Goal: Obtain resource: Obtain resource

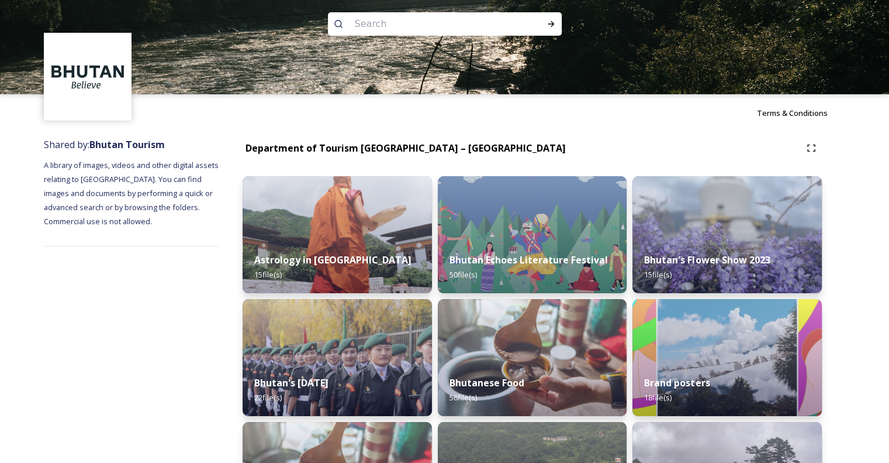
scroll to position [70, 0]
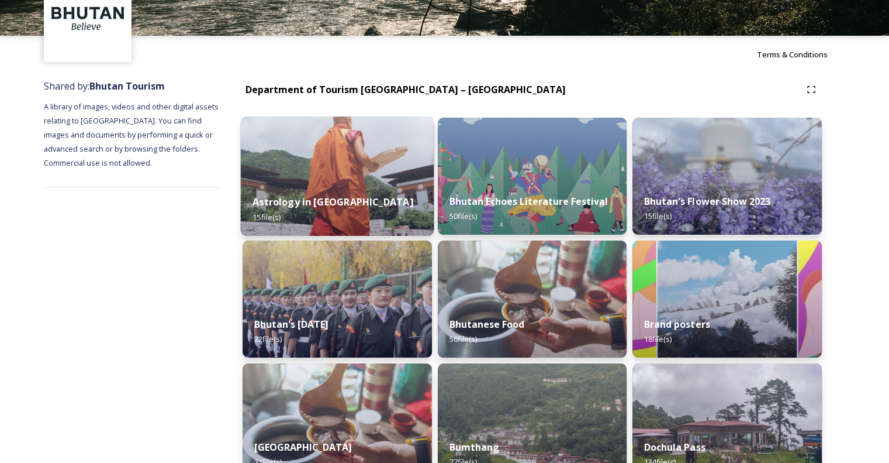
click at [327, 215] on div "Astrology in [GEOGRAPHIC_DATA] 15 file(s)" at bounding box center [337, 208] width 193 height 53
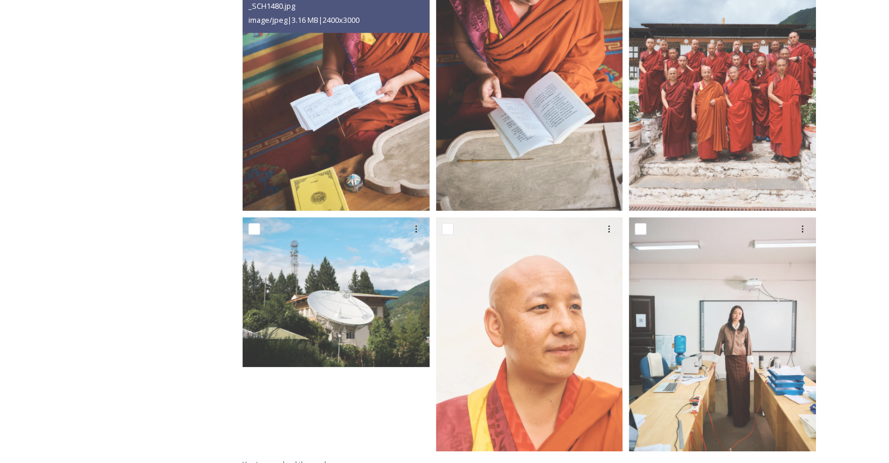
scroll to position [980, 0]
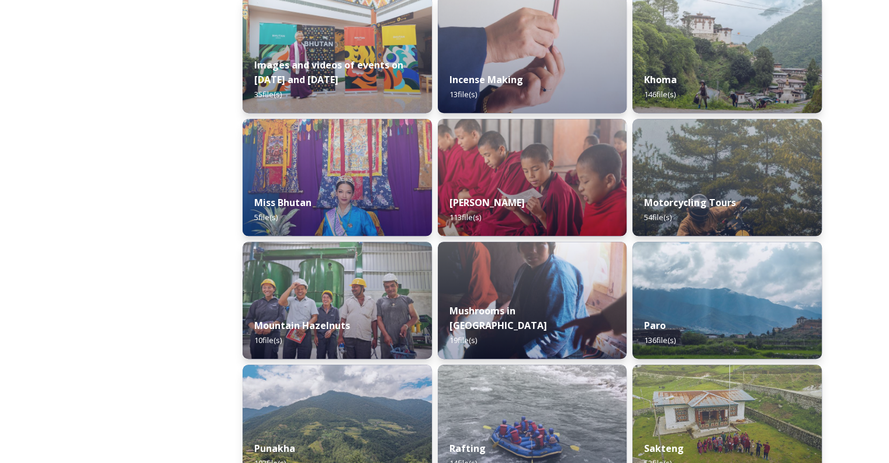
scroll to position [819, 0]
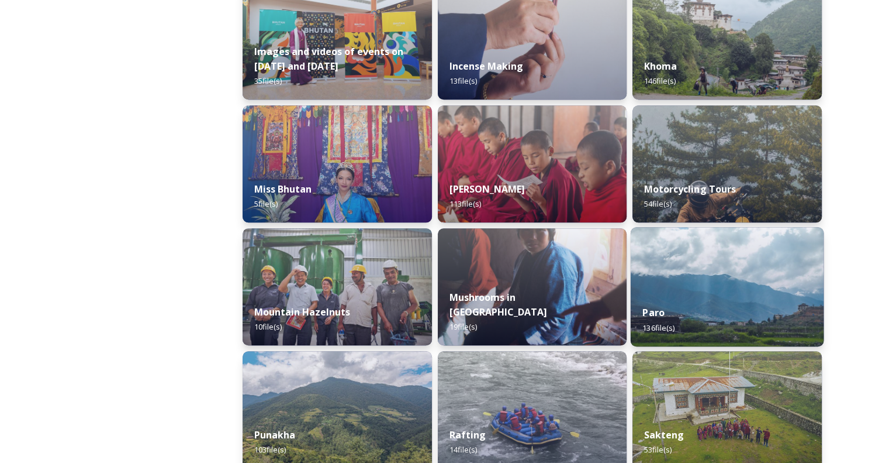
click at [795, 308] on div "Paro 136 file(s)" at bounding box center [727, 319] width 193 height 53
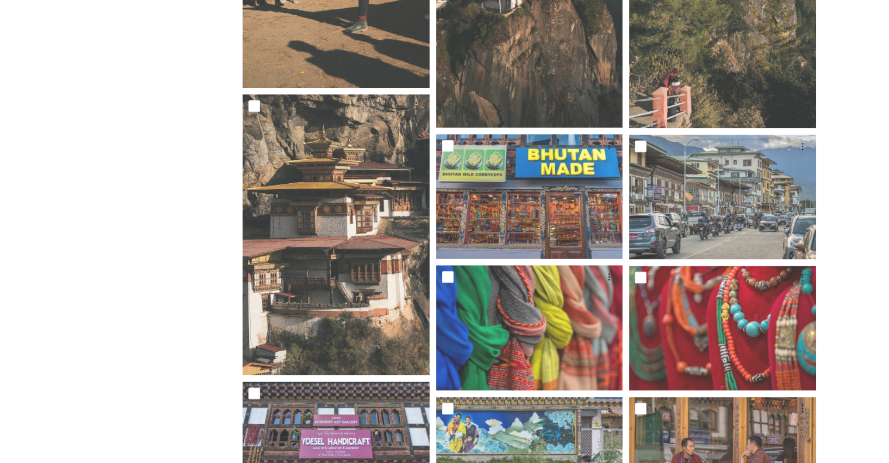
scroll to position [5379, 0]
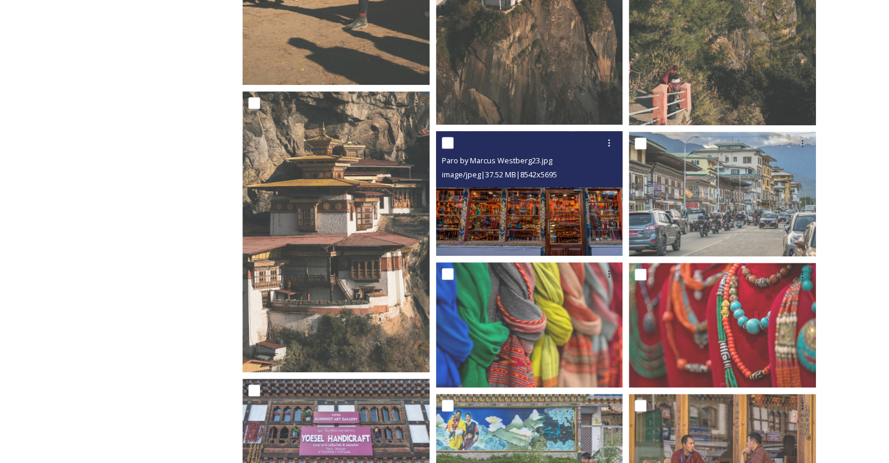
click at [554, 197] on img at bounding box center [529, 193] width 187 height 125
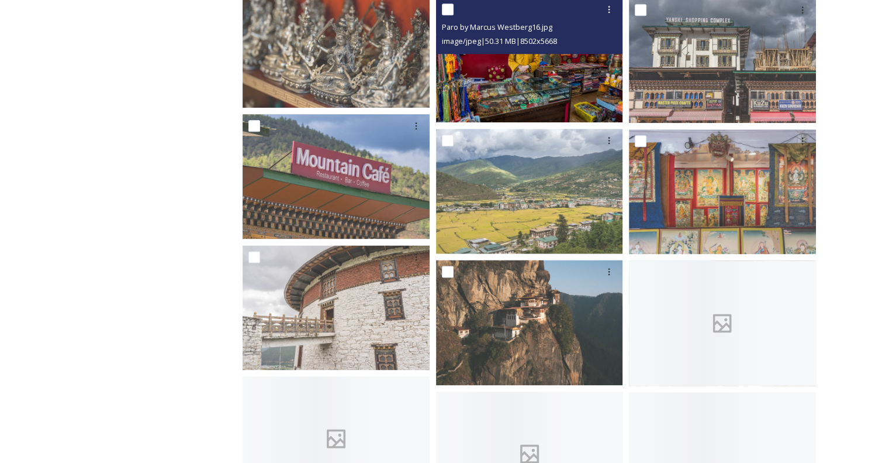
scroll to position [6081, 0]
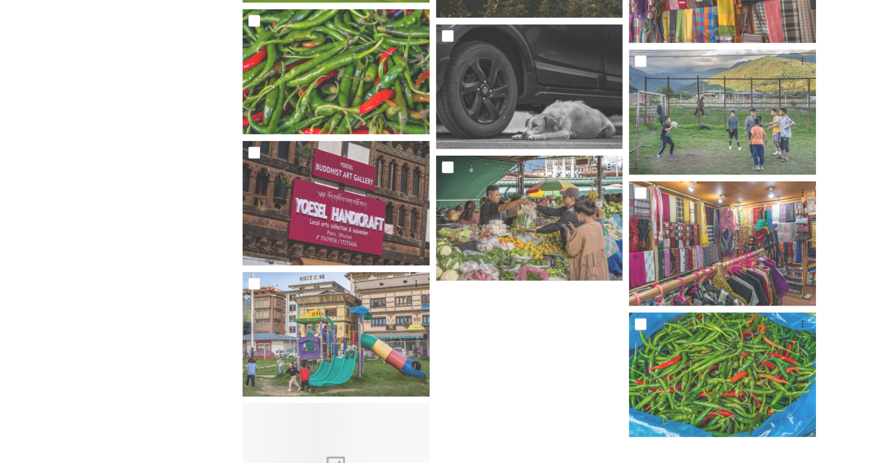
scroll to position [7175, 0]
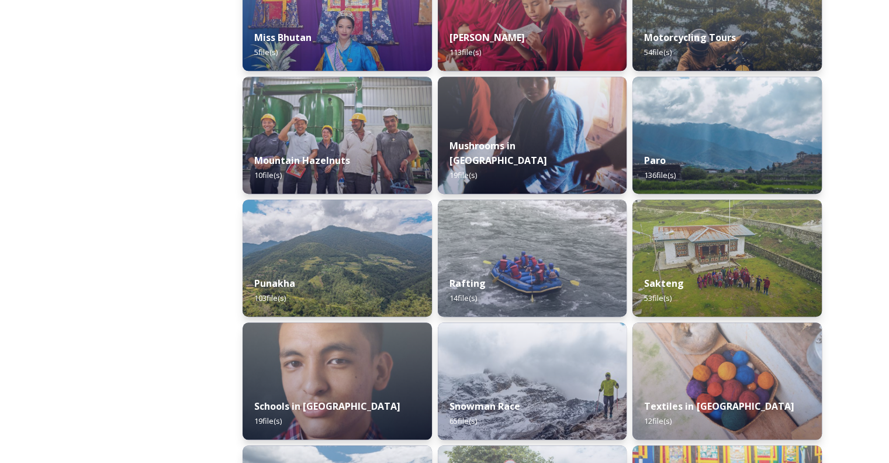
scroll to position [1111, 0]
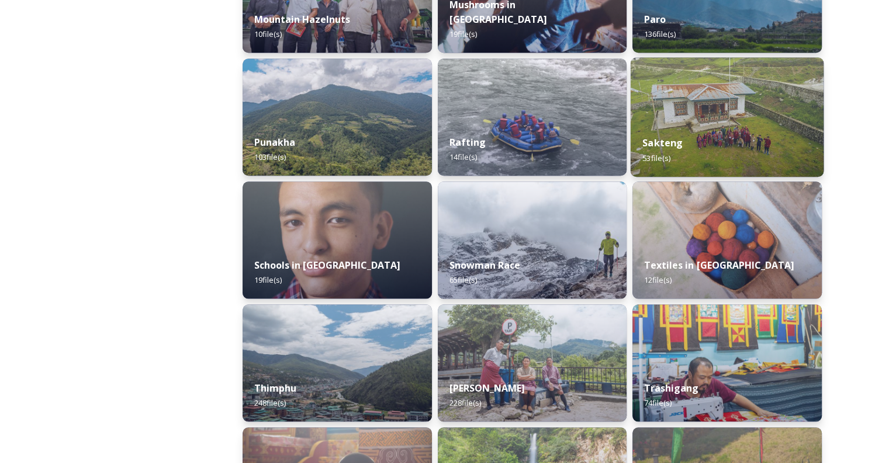
click at [691, 109] on img at bounding box center [727, 116] width 193 height 119
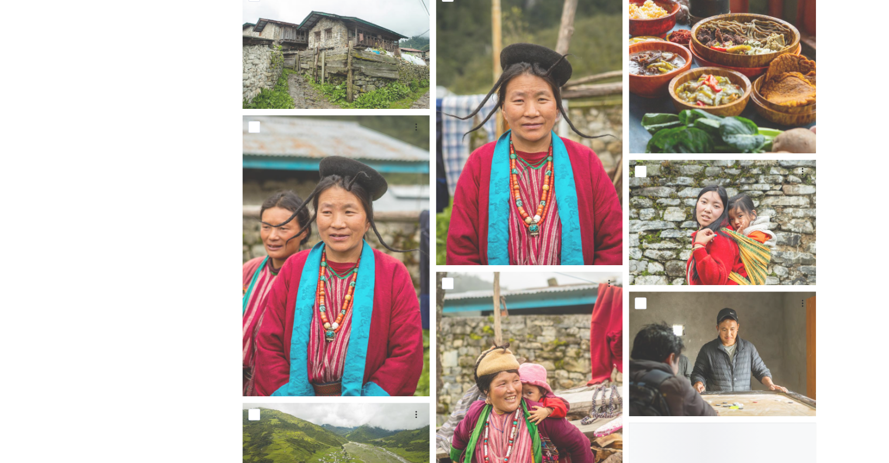
scroll to position [351, 0]
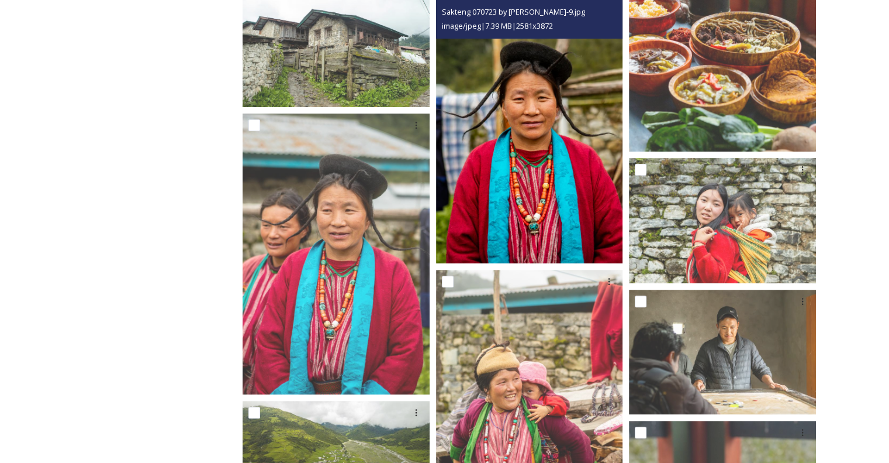
click at [533, 187] on img at bounding box center [529, 122] width 187 height 281
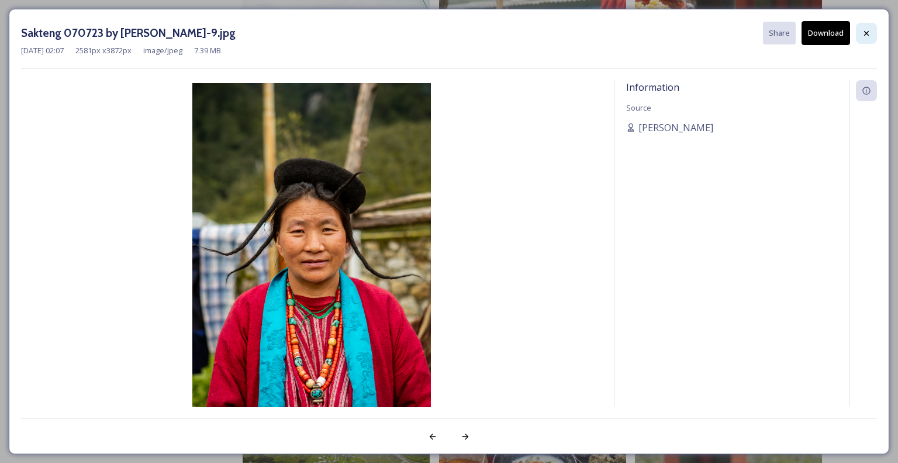
click at [870, 30] on icon at bounding box center [866, 33] width 9 height 9
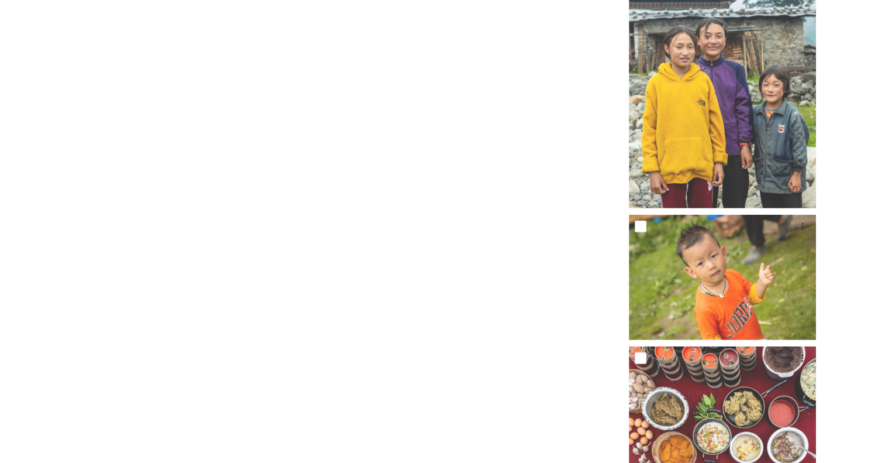
scroll to position [3412, 0]
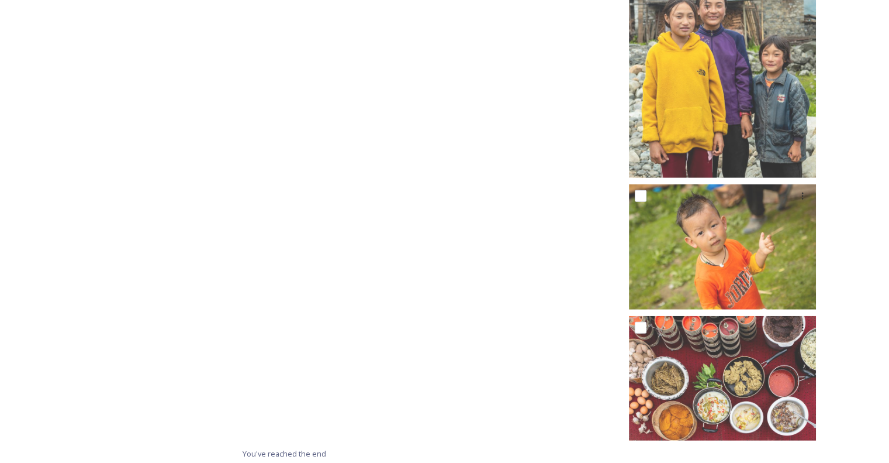
scroll to position [3120, 0]
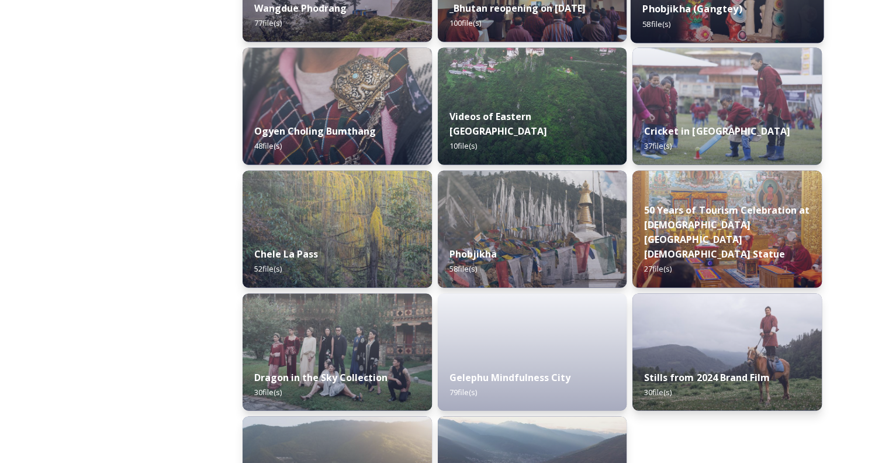
scroll to position [1941, 0]
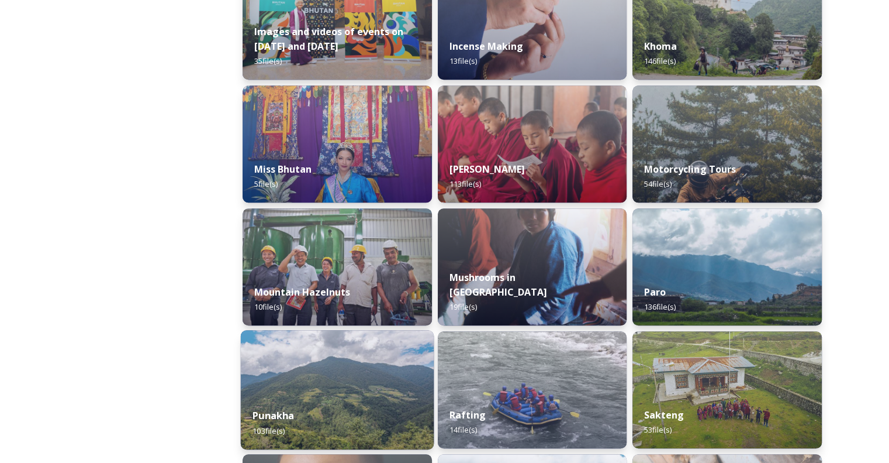
scroll to position [819, 0]
